Goal: Task Accomplishment & Management: Complete application form

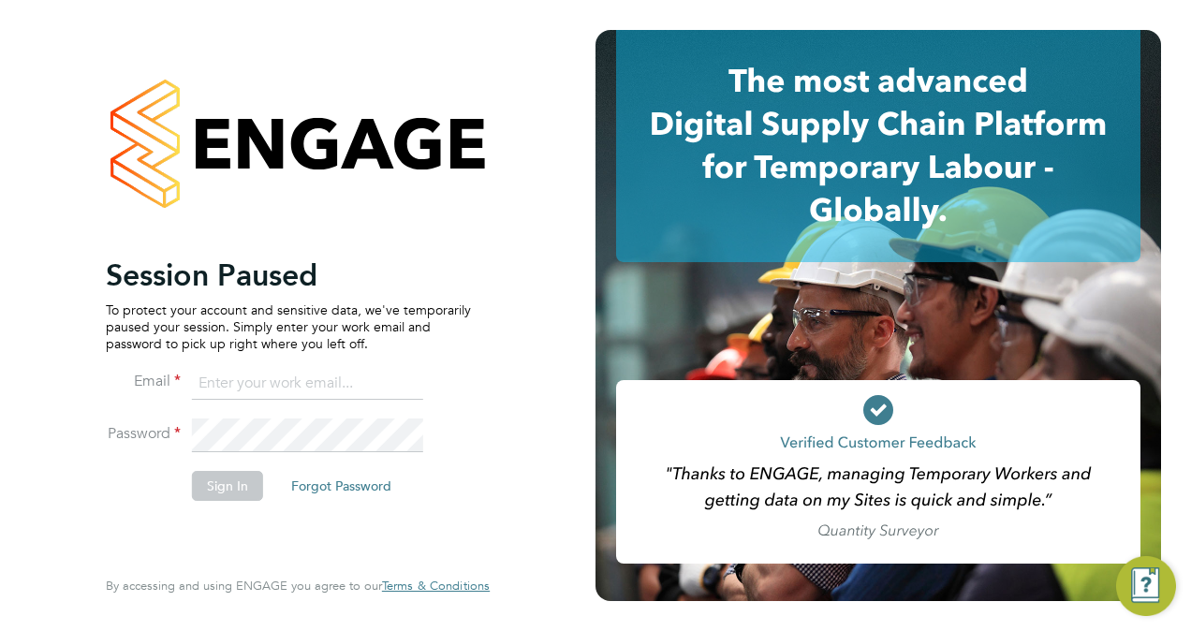
type input "[PERSON_NAME][EMAIL_ADDRESS][PERSON_NAME][DOMAIN_NAME]"
